Goal: Use online tool/utility: Use online tool/utility

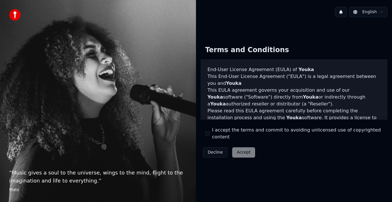
click at [233, 150] on div "Decline Accept" at bounding box center [228, 152] width 57 height 15
click at [237, 151] on div "Decline Accept" at bounding box center [228, 152] width 57 height 15
click at [209, 131] on div "I accept the terms and commit to avoiding unlicensed use of copyrighted content" at bounding box center [294, 134] width 178 height 14
click at [210, 137] on div "Terms and Conditions End-User License Agreement ([PERSON_NAME]) of Youka This E…" at bounding box center [293, 100] width 187 height 119
click at [209, 137] on div "I accept the terms and commit to avoiding unlicensed use of copyrighted content" at bounding box center [294, 134] width 178 height 14
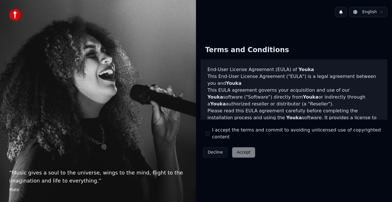
click at [209, 133] on button "I accept the terms and commit to avoiding unlicensed use of copyrighted content" at bounding box center [207, 133] width 5 height 5
click at [244, 147] on button "Accept" at bounding box center [243, 152] width 23 height 10
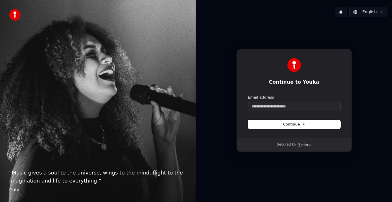
click at [289, 123] on span "Continue" at bounding box center [294, 124] width 22 height 5
click at [279, 105] on input "Email address" at bounding box center [294, 106] width 92 height 9
drag, startPoint x: 314, startPoint y: 119, endPoint x: 314, endPoint y: 126, distance: 7.5
click at [314, 126] on form "**********" at bounding box center [294, 112] width 92 height 34
click at [314, 126] on button "Continue" at bounding box center [294, 124] width 92 height 9
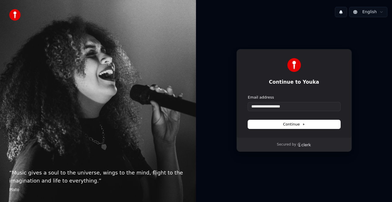
type input "**********"
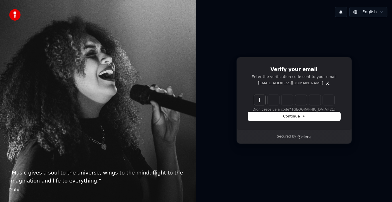
click at [263, 104] on input "Enter verification code" at bounding box center [300, 100] width 92 height 10
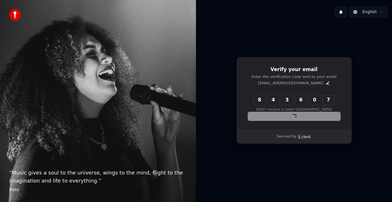
type input "******"
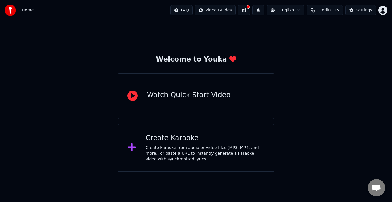
click at [205, 150] on div "Create karaoke from audio or video files (MP3, MP4, and more), or paste a URL t…" at bounding box center [204, 153] width 119 height 17
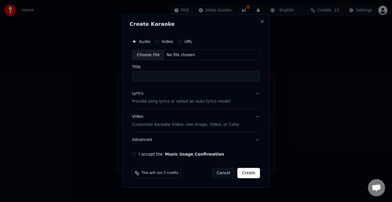
click at [169, 77] on input "Title" at bounding box center [196, 76] width 128 height 10
click at [182, 52] on div "Choose File No file chosen" at bounding box center [196, 55] width 128 height 11
click at [180, 42] on button "URL" at bounding box center [180, 41] width 5 height 5
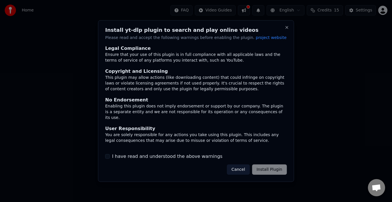
click at [178, 44] on div "Install yt-dlp plugin to search and play online videos Please read and accept t…" at bounding box center [196, 101] width 196 height 162
click at [269, 170] on div "Cancel Install Plugin" at bounding box center [257, 170] width 60 height 10
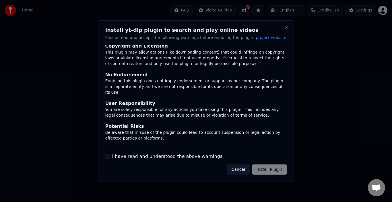
scroll to position [38, 0]
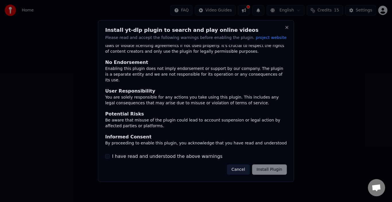
click at [107, 157] on button "I have read and understood the above warnings" at bounding box center [107, 156] width 5 height 5
click at [272, 169] on button "Install Plugin" at bounding box center [269, 170] width 35 height 10
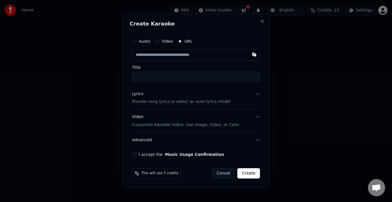
click at [185, 58] on input "text" at bounding box center [196, 54] width 128 height 11
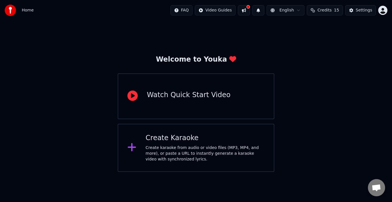
click at [212, 149] on div "Create karaoke from audio or video files (MP3, MP4, and more), or paste a URL t…" at bounding box center [204, 153] width 119 height 17
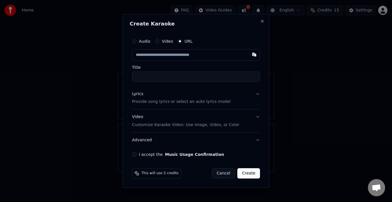
click at [162, 175] on span "This will use 5 credits" at bounding box center [159, 173] width 37 height 5
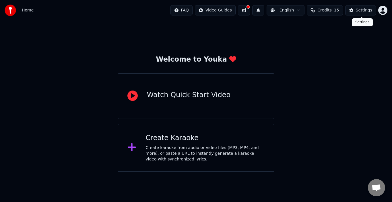
click at [365, 8] on div "Settings" at bounding box center [364, 10] width 16 height 6
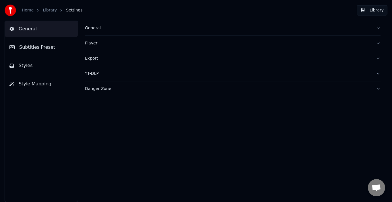
click at [94, 74] on div "YT-DLP" at bounding box center [228, 74] width 286 height 6
click at [125, 123] on div "Enabled Max Video Quality 1080p" at bounding box center [232, 106] width 295 height 50
click at [124, 118] on html "Home Library Settings Library General Subtitles Preset Styles Style Mapping Gen…" at bounding box center [196, 101] width 392 height 202
